Goal: Transaction & Acquisition: Download file/media

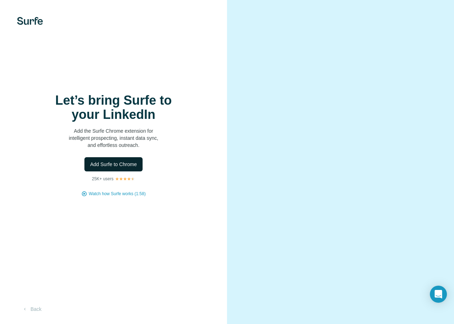
click at [104, 171] on button "Add Surfe to Chrome" at bounding box center [113, 164] width 58 height 14
click at [101, 188] on div "Let’s bring Surfe to your LinkedIn Add the Surfe Chrome extension for intellige…" at bounding box center [113, 145] width 199 height 104
click at [102, 190] on span "Watch how Surfe works (1:58)" at bounding box center [117, 193] width 57 height 6
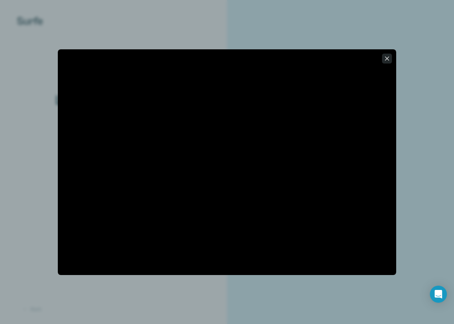
click at [387, 59] on icon "button" at bounding box center [387, 58] width 4 height 4
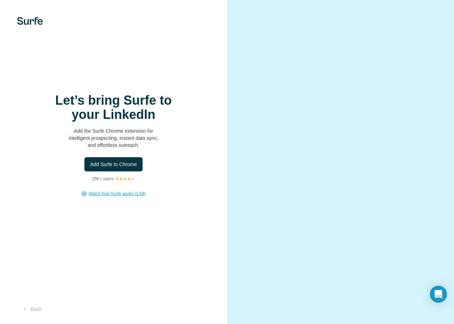
click at [47, 35] on div "Let’s bring Surfe to your LinkedIn Add the Surfe Chrome extension for intellige…" at bounding box center [113, 162] width 227 height 324
click at [27, 18] on img at bounding box center [30, 21] width 26 height 8
click at [106, 168] on button "Add Surfe to Chrome" at bounding box center [113, 164] width 58 height 14
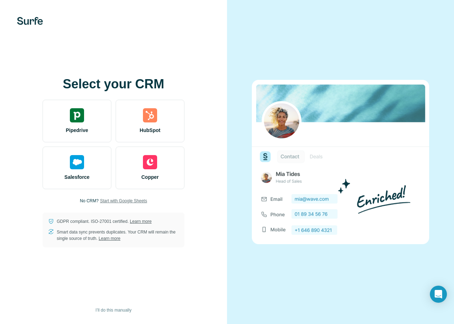
click at [117, 199] on span "Start with Google Sheets" at bounding box center [123, 201] width 47 height 6
